Goal: Task Accomplishment & Management: Complete application form

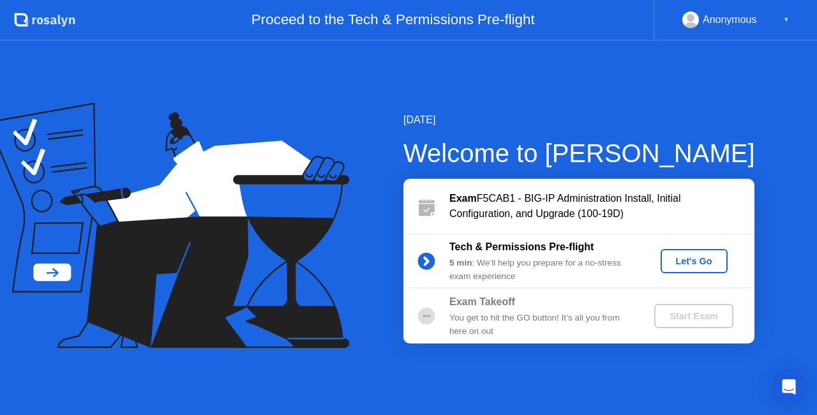
click at [687, 262] on div "Let's Go" at bounding box center [694, 261] width 57 height 10
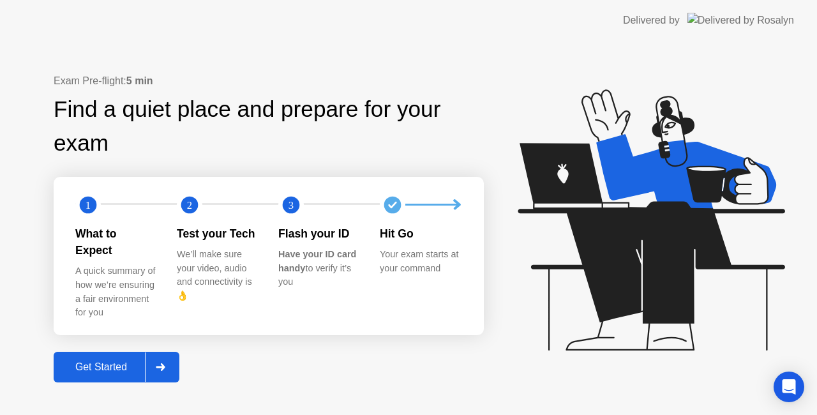
click at [97, 361] on div "Get Started" at bounding box center [100, 366] width 87 height 11
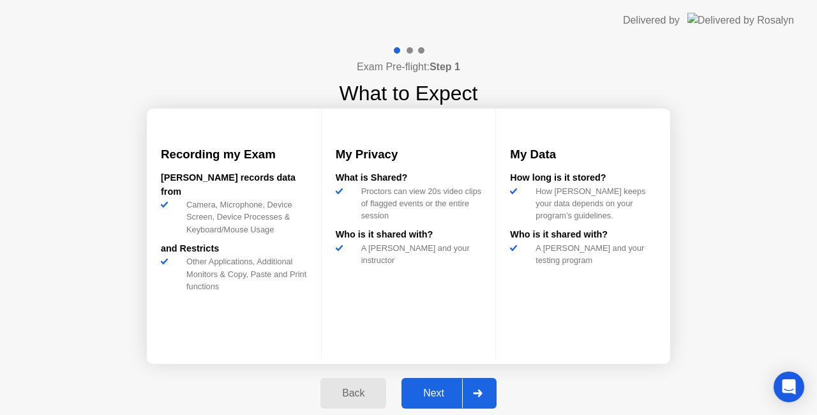
click at [425, 393] on div "Next" at bounding box center [433, 393] width 57 height 11
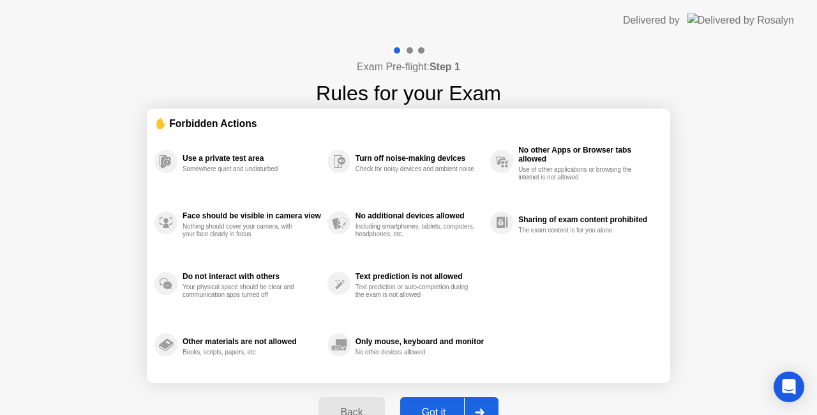
click at [432, 403] on button "Got it" at bounding box center [449, 412] width 98 height 31
select select "**********"
select select "*******"
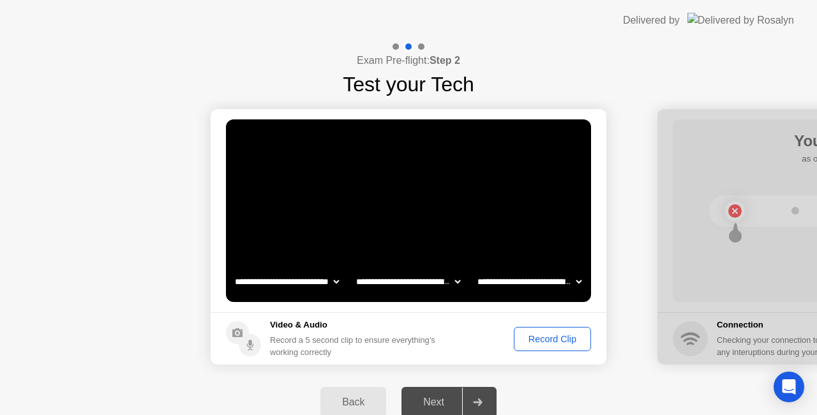
click at [543, 338] on div "Record Clip" at bounding box center [552, 339] width 68 height 10
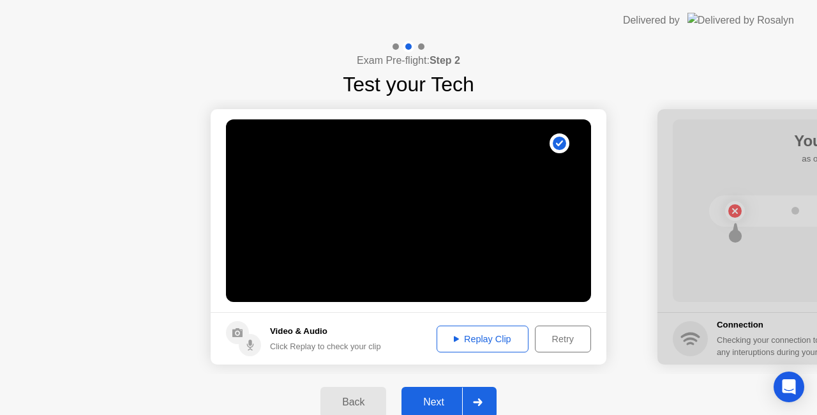
click at [425, 398] on div "Next" at bounding box center [433, 402] width 57 height 11
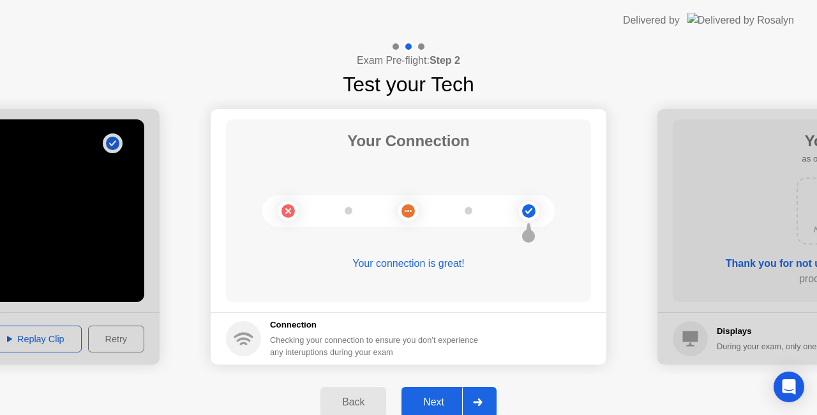
click at [435, 398] on div "Next" at bounding box center [433, 402] width 57 height 11
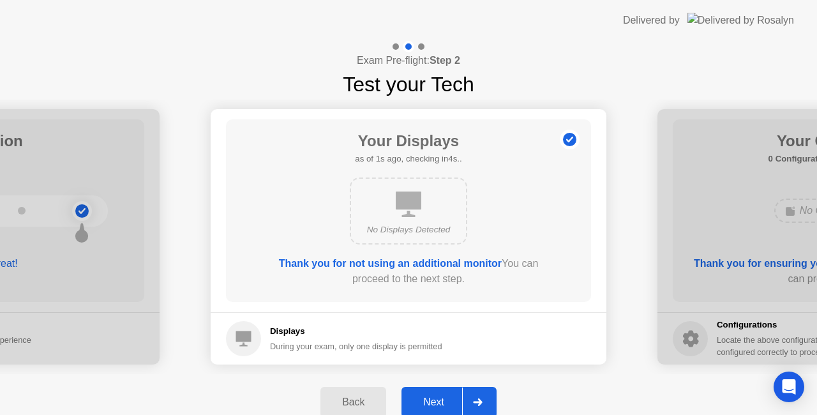
click at [433, 404] on div "Next" at bounding box center [433, 402] width 57 height 11
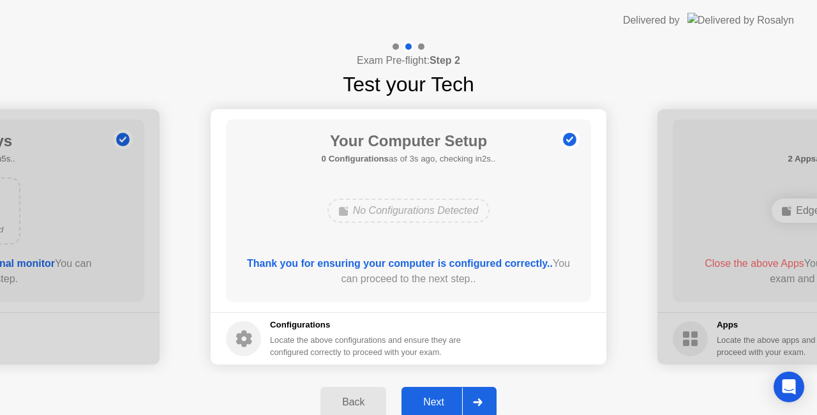
click at [435, 398] on div "Next" at bounding box center [433, 402] width 57 height 11
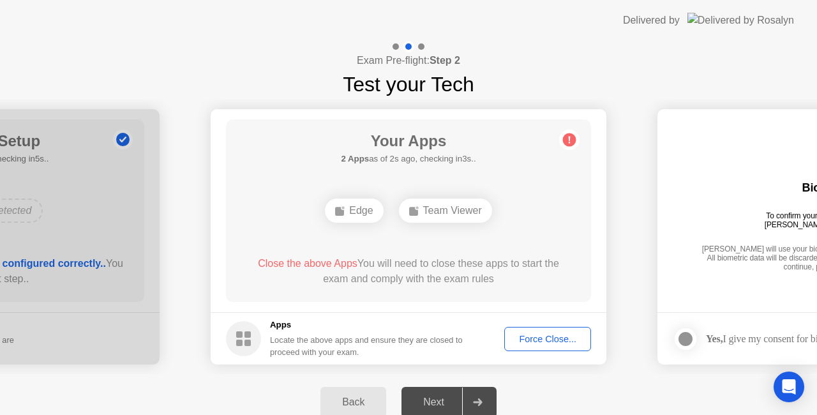
click at [554, 340] on div "Force Close..." at bounding box center [548, 339] width 78 height 10
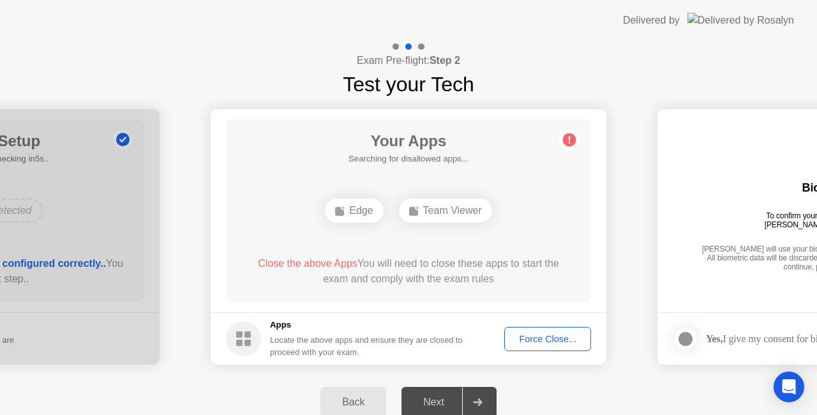
click at [405, 212] on div "Team Viewer" at bounding box center [445, 211] width 93 height 24
click at [535, 343] on div "Force Close..." at bounding box center [548, 339] width 78 height 10
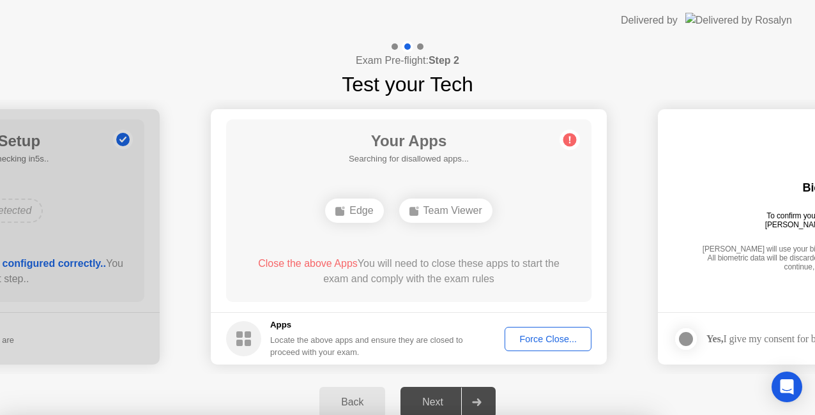
click at [59, 414] on div at bounding box center [407, 415] width 815 height 0
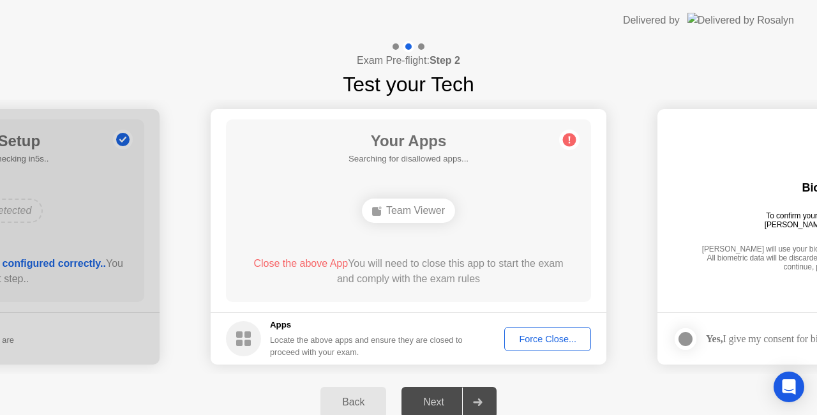
click at [289, 345] on div "Locate the above apps and ensure they are closed to proceed with your exam." at bounding box center [366, 346] width 193 height 24
click at [246, 339] on circle at bounding box center [243, 338] width 35 height 35
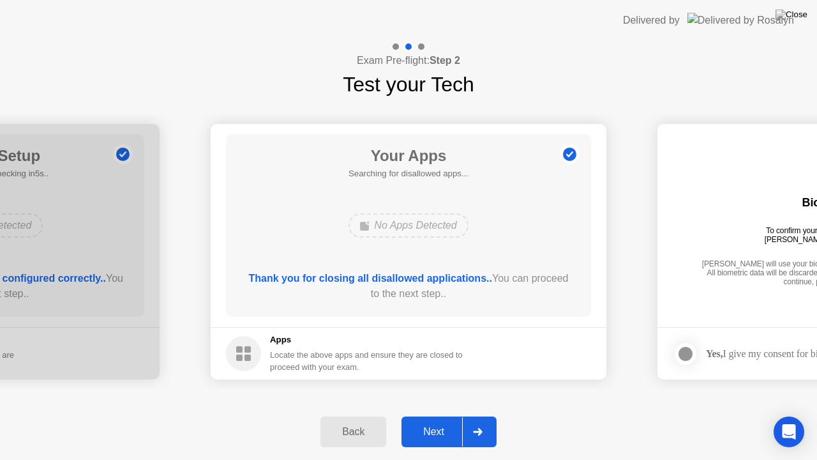
click at [434, 414] on div "Next" at bounding box center [433, 431] width 57 height 11
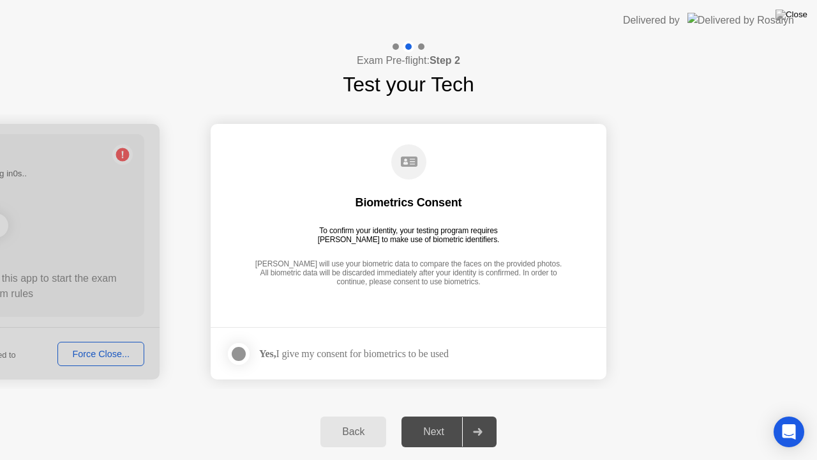
click at [236, 348] on div at bounding box center [238, 353] width 15 height 15
click at [434, 414] on div "Next" at bounding box center [433, 431] width 57 height 11
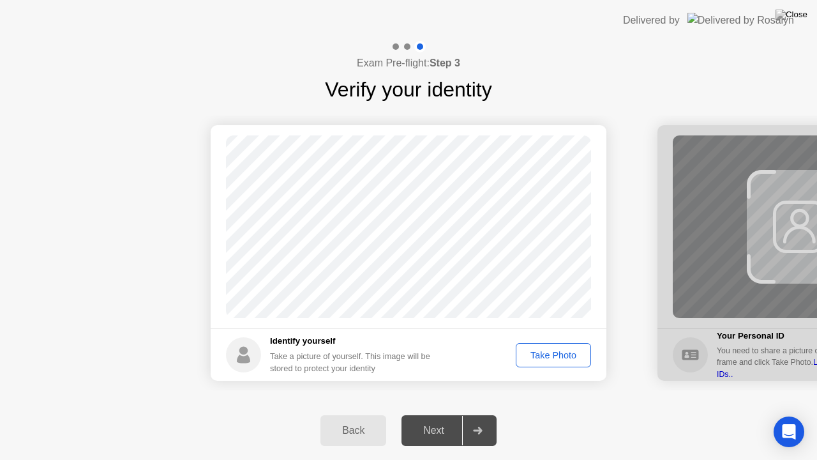
click at [542, 353] on div "Take Photo" at bounding box center [553, 355] width 66 height 10
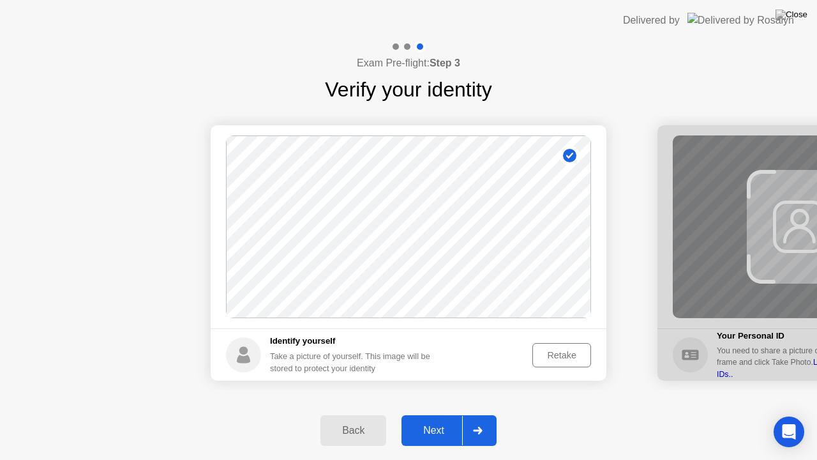
click at [436, 414] on div "Next" at bounding box center [433, 430] width 57 height 11
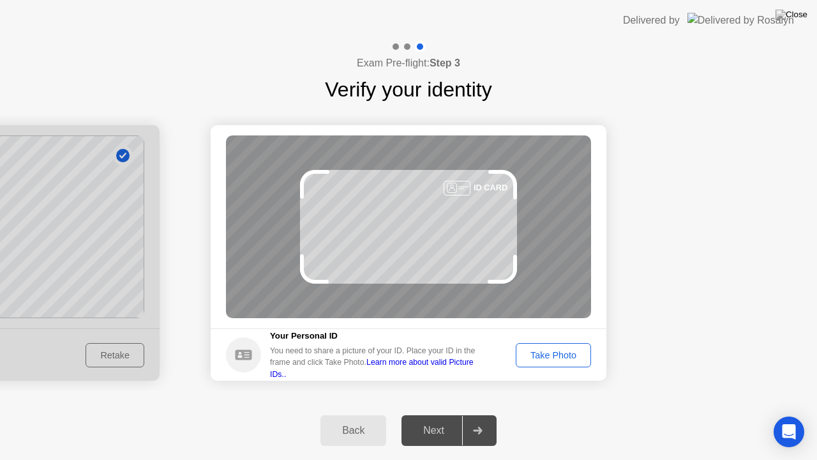
click at [27, 414] on div "Back Next" at bounding box center [408, 430] width 817 height 59
click at [529, 361] on button "Take Photo" at bounding box center [553, 355] width 75 height 24
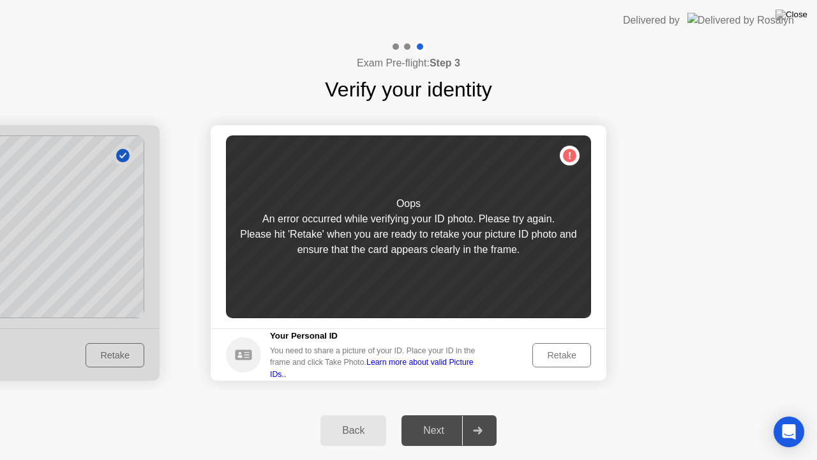
click at [568, 356] on div "Retake" at bounding box center [562, 355] width 50 height 10
click at [568, 363] on button "Retake" at bounding box center [562, 355] width 59 height 24
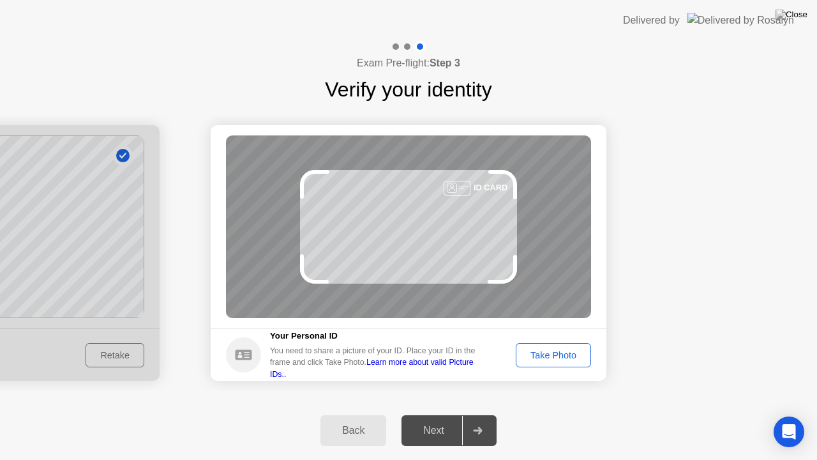
click at [545, 352] on div "Take Photo" at bounding box center [553, 355] width 66 height 10
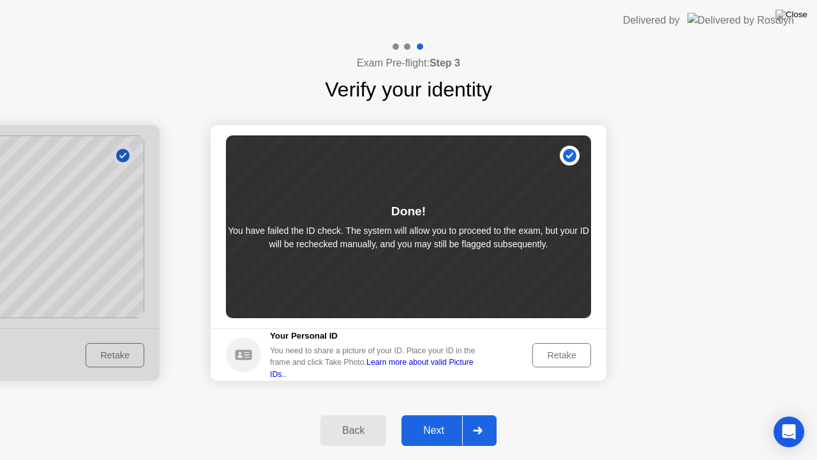
click at [421, 414] on div "Next" at bounding box center [433, 430] width 57 height 11
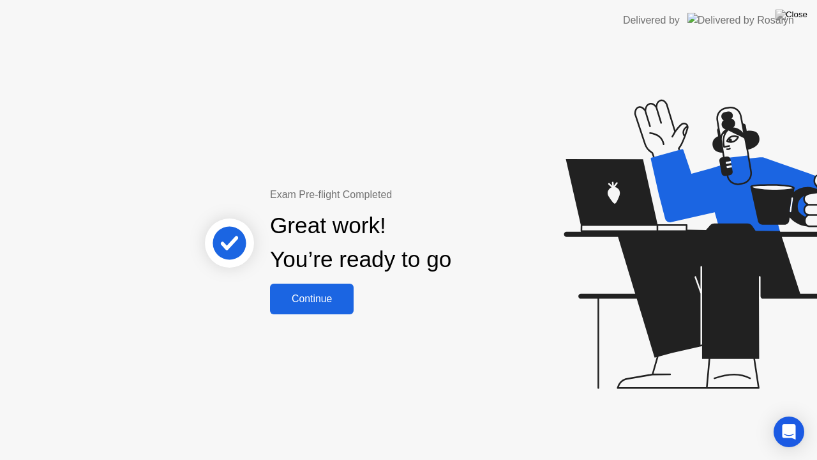
click at [310, 293] on div "Continue" at bounding box center [312, 298] width 76 height 11
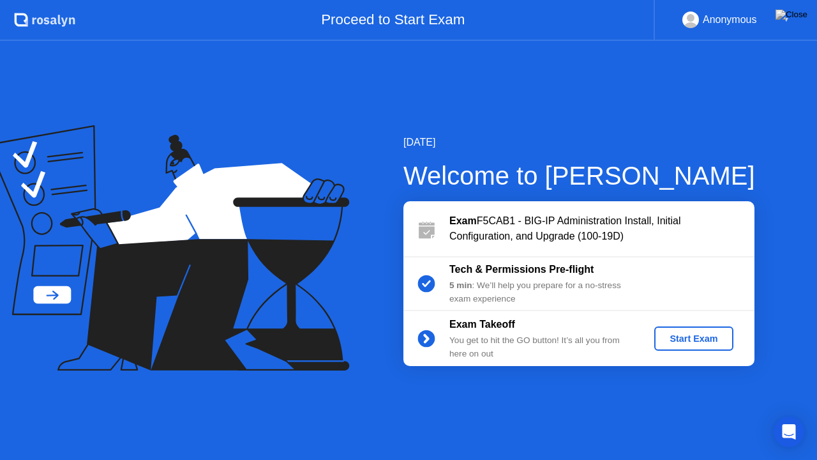
click at [683, 341] on div "Start Exam" at bounding box center [694, 338] width 68 height 10
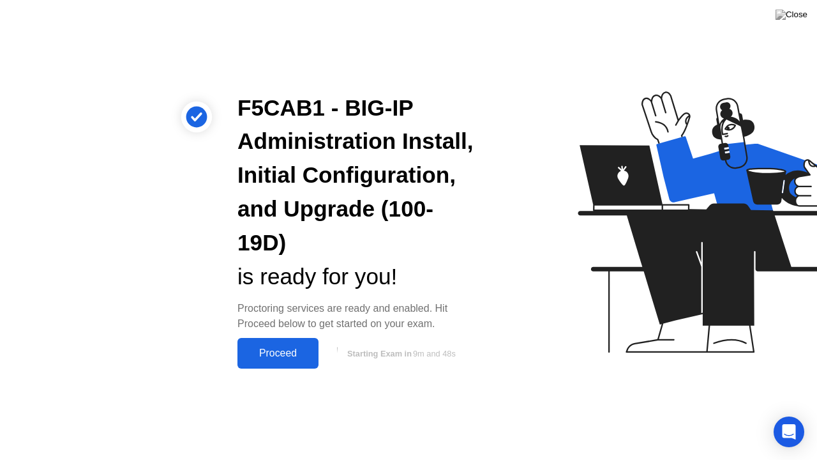
click at [280, 352] on div "Proceed" at bounding box center [277, 352] width 73 height 11
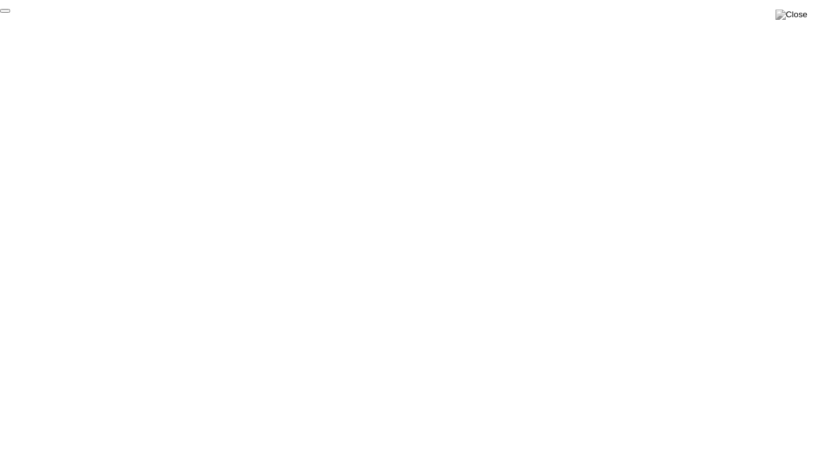
click div "End Proctoring Session"
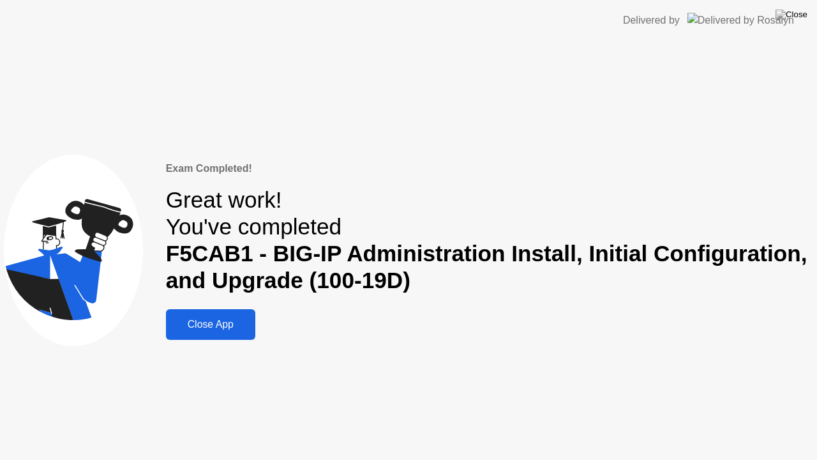
click at [238, 328] on div "Close App" at bounding box center [211, 324] width 82 height 11
